Goal: Register for event/course

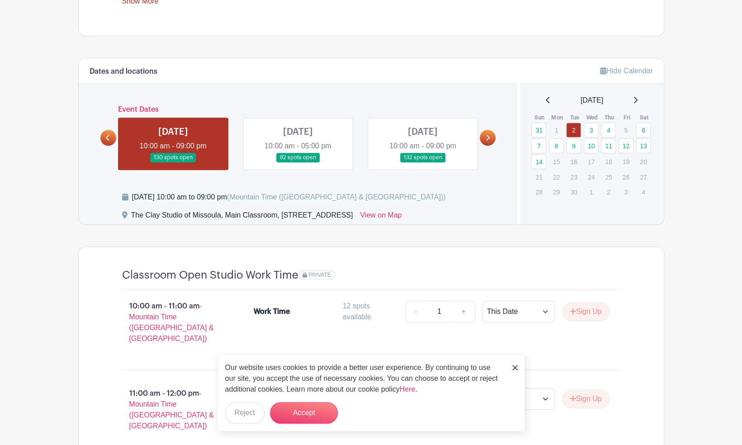
scroll to position [452, 0]
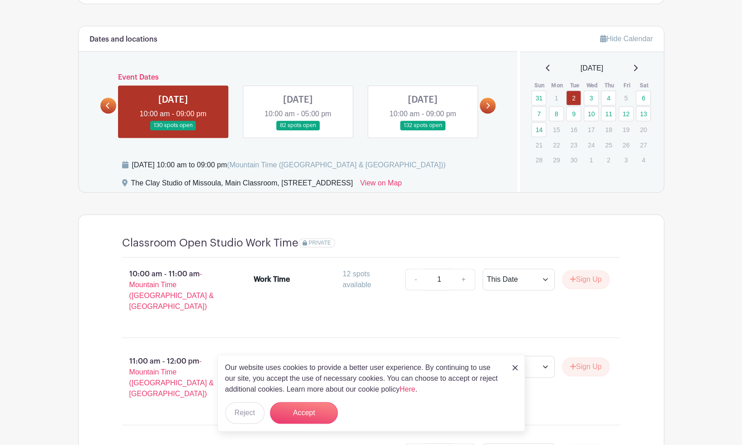
click at [516, 366] on img at bounding box center [514, 367] width 5 height 5
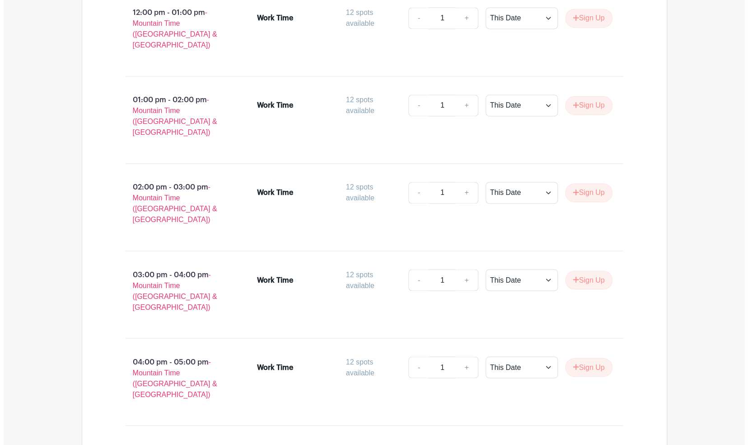
scroll to position [949, 0]
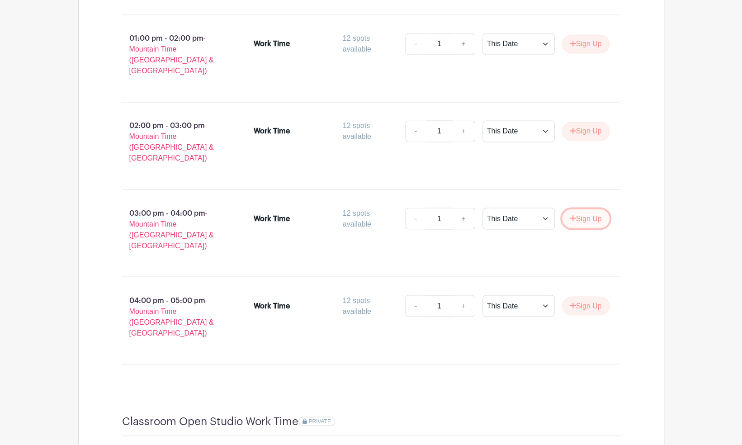
click at [593, 209] on button "Sign Up" at bounding box center [585, 218] width 47 height 19
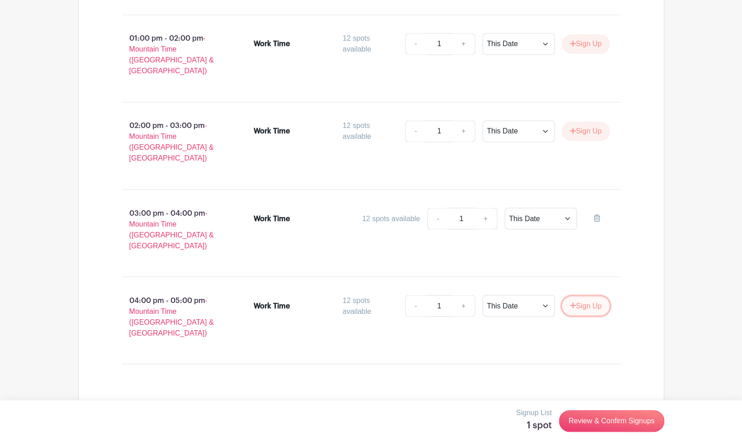
click at [588, 296] on button "Sign Up" at bounding box center [585, 305] width 47 height 19
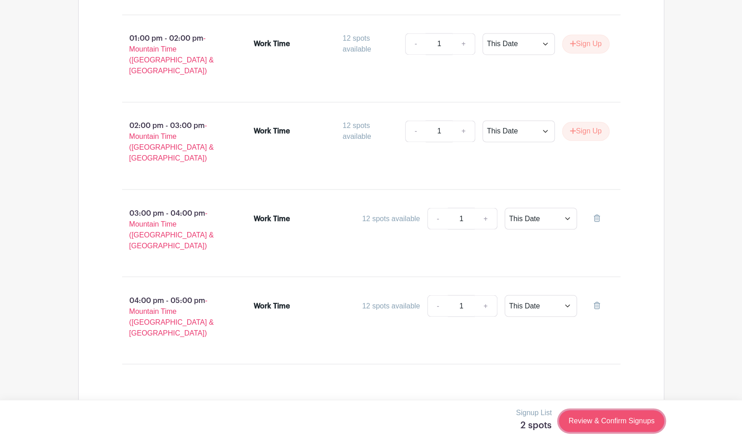
click at [625, 421] on link "Review & Confirm Signups" at bounding box center [611, 421] width 105 height 22
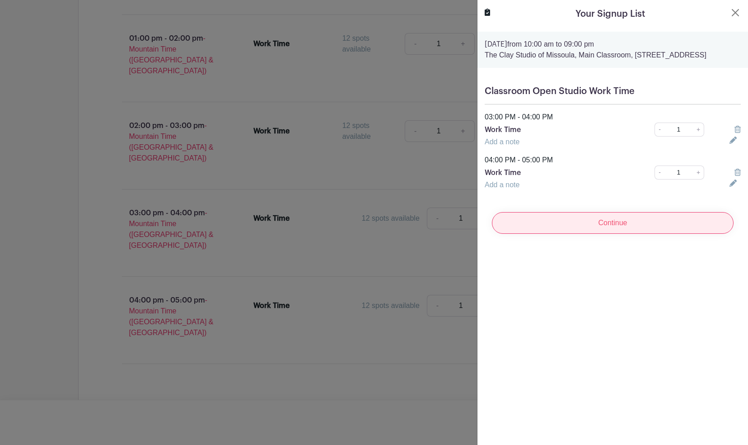
click at [593, 234] on input "Continue" at bounding box center [613, 223] width 242 height 22
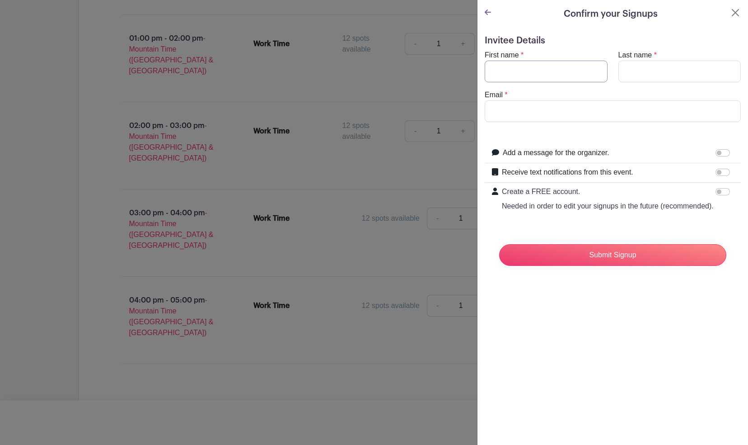
click at [518, 70] on input "First name" at bounding box center [546, 72] width 123 height 22
type input "[PERSON_NAME]"
type input "[EMAIL_ADDRESS][DOMAIN_NAME]"
click at [586, 260] on input "Submit Signup" at bounding box center [612, 255] width 227 height 22
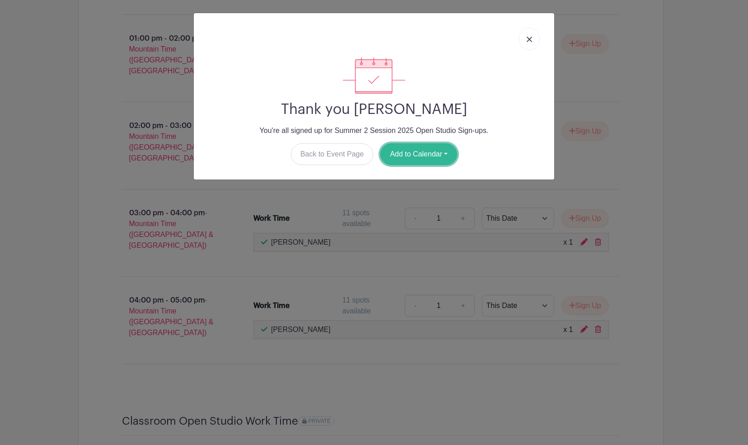
click at [428, 155] on button "Add to Calendar" at bounding box center [419, 154] width 77 height 22
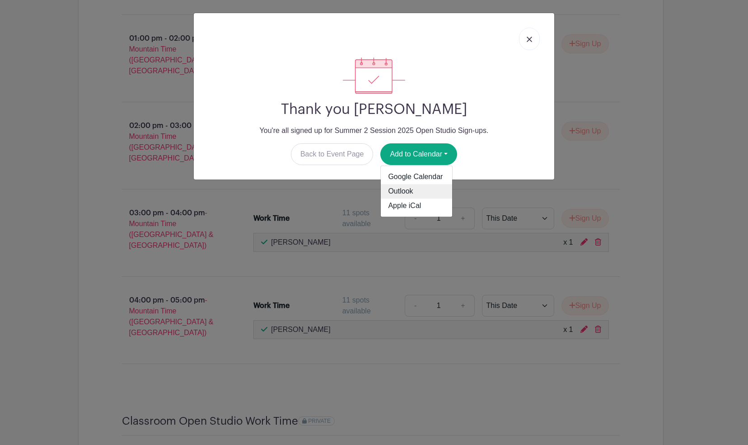
click at [403, 190] on link "Outlook" at bounding box center [416, 191] width 71 height 14
